Goal: Task Accomplishment & Management: Manage account settings

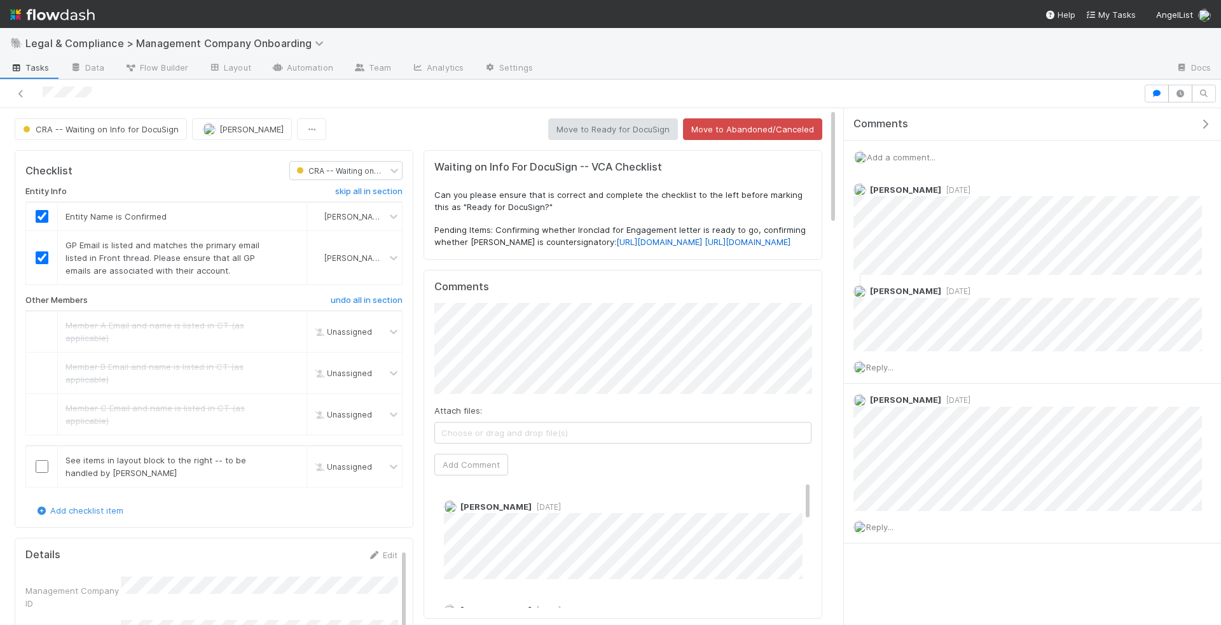
drag, startPoint x: 112, startPoint y: 95, endPoint x: 40, endPoint y: 95, distance: 71.9
click at [40, 95] on div at bounding box center [571, 94] width 1133 height 18
click at [385, 549] on link "Edit" at bounding box center [383, 554] width 30 height 10
click at [312, 425] on button "Save" at bounding box center [330, 436] width 36 height 22
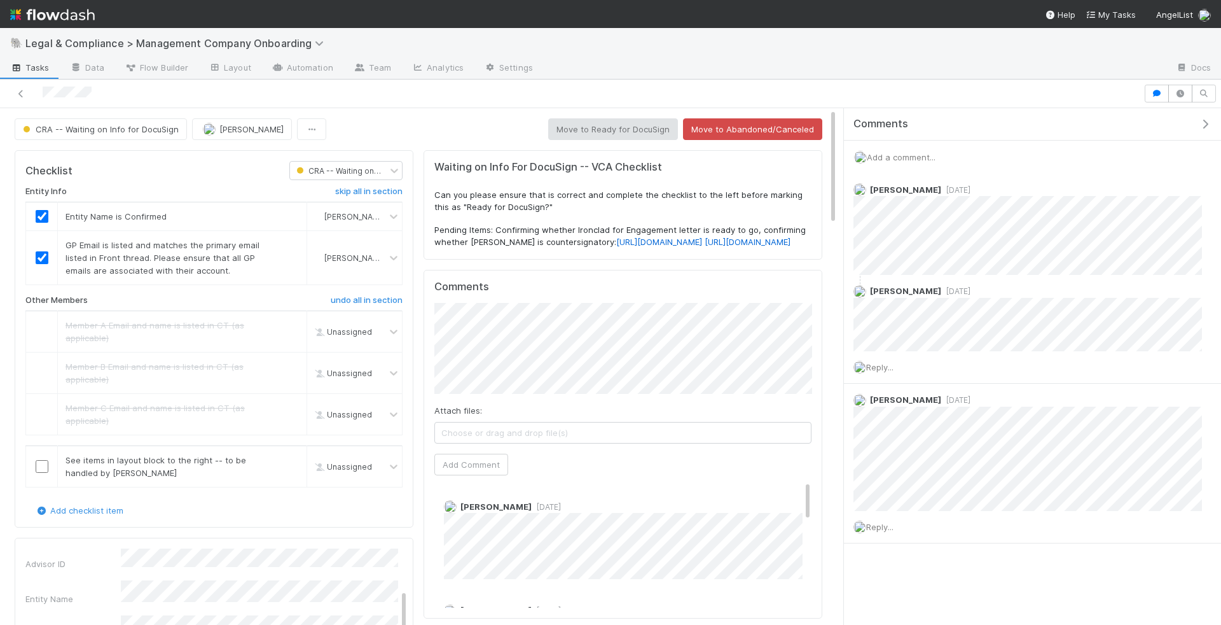
scroll to position [98, 0]
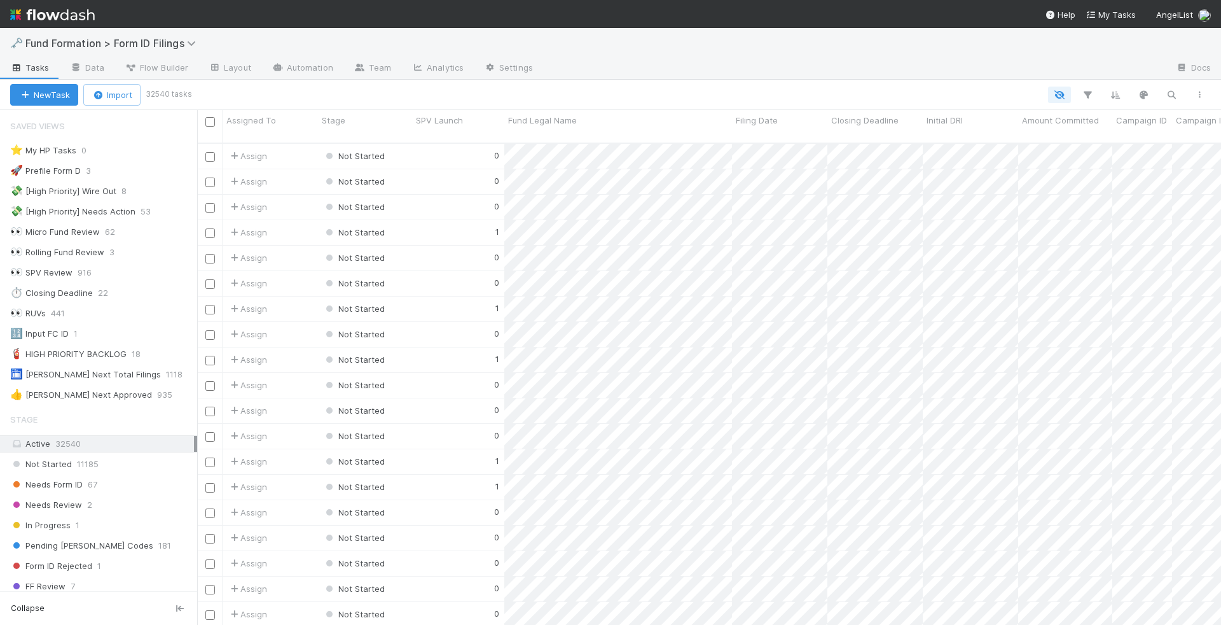
scroll to position [1, 1]
click at [1168, 90] on icon "button" at bounding box center [1171, 94] width 13 height 11
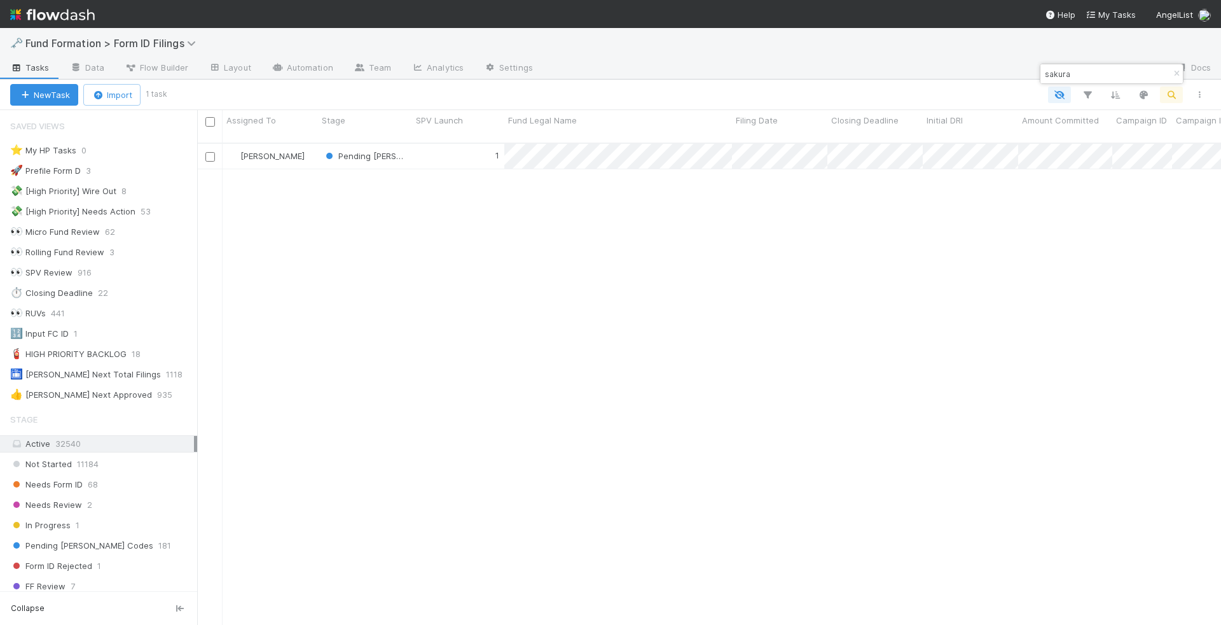
scroll to position [492, 1024]
type input "sakura"
click at [454, 144] on div "1" at bounding box center [458, 156] width 92 height 25
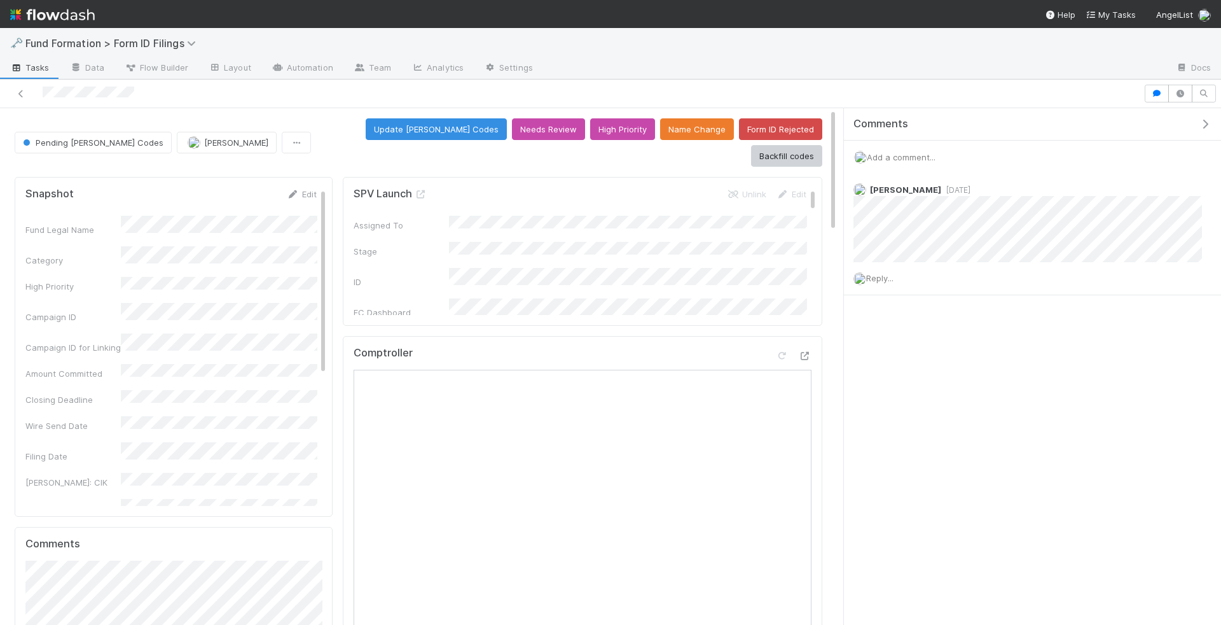
drag, startPoint x: 852, startPoint y: 338, endPoint x: 849, endPoint y: 331, distance: 6.8
click at [849, 330] on div "Comments Add a comment... [PERSON_NAME] [DATE] Reply..." at bounding box center [1032, 233] width 377 height 251
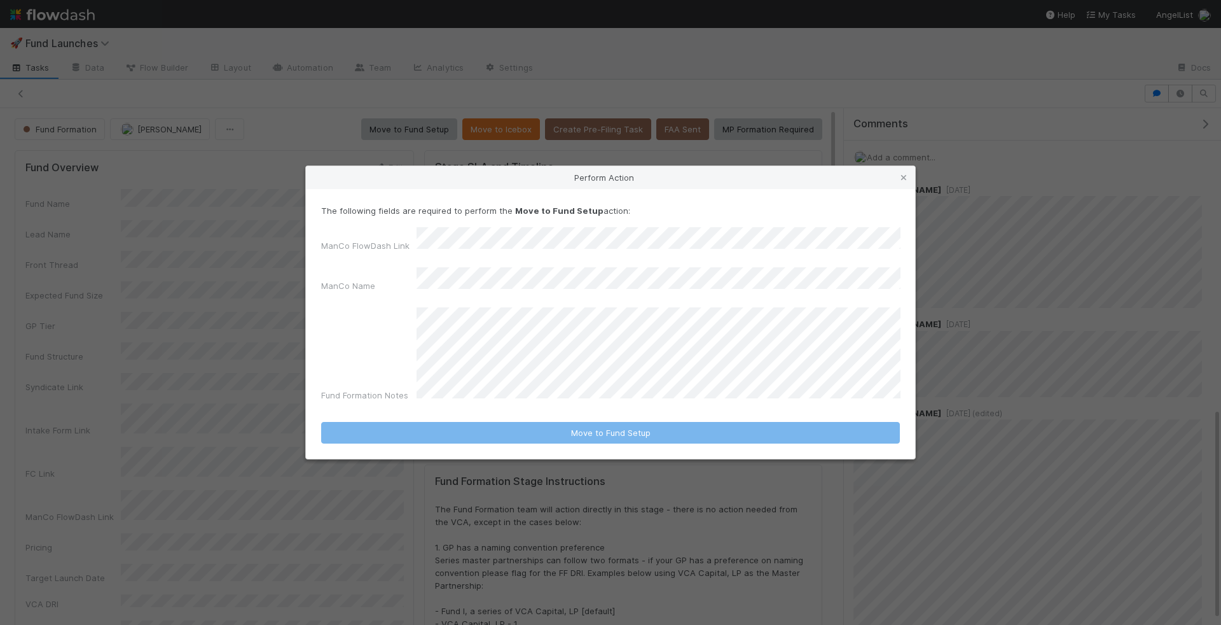
scroll to position [733, 0]
